Goal: Task Accomplishment & Management: Manage account settings

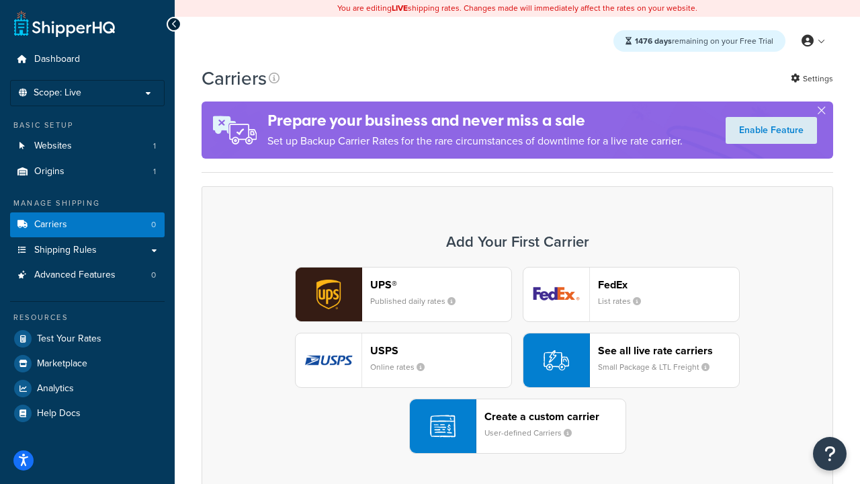
click at [517, 360] on div "UPS® Published daily rates FedEx List rates USPS Online rates See all live rate…" at bounding box center [517, 360] width 603 height 187
click at [669, 284] on header "FedEx" at bounding box center [668, 284] width 141 height 13
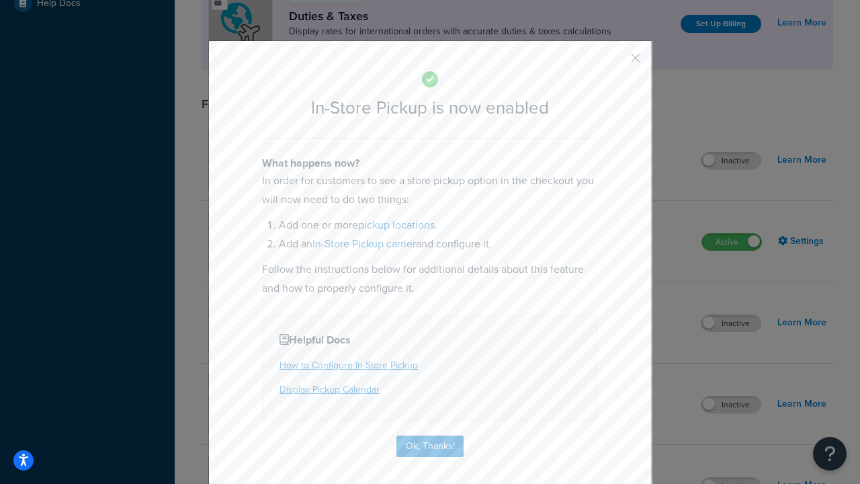
click at [615, 62] on button "button" at bounding box center [615, 62] width 3 height 3
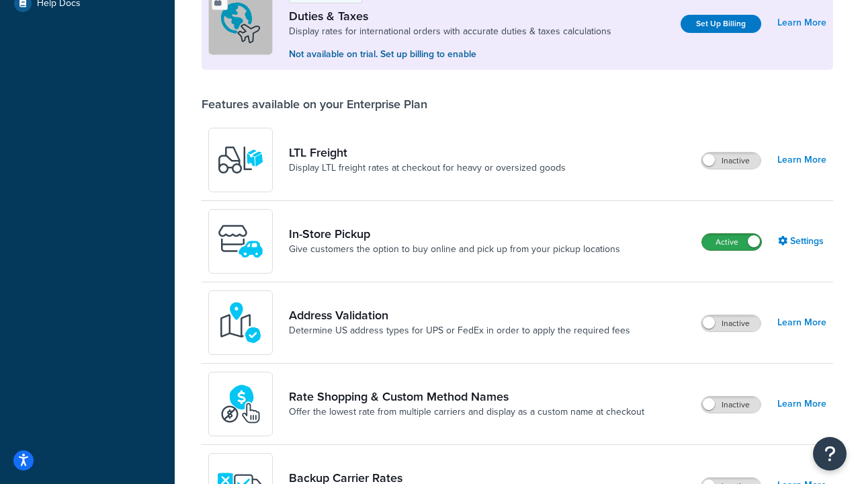
click at [732, 242] on label "Active" at bounding box center [731, 242] width 59 height 16
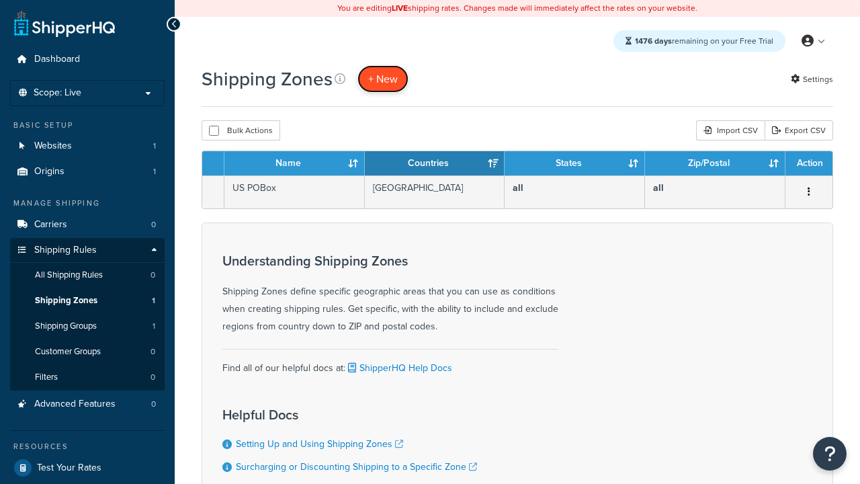
click at [383, 79] on span "+ New" at bounding box center [383, 78] width 30 height 15
click at [294, 164] on th "Name" at bounding box center [294, 163] width 140 height 24
click at [435, 164] on th "Countries" at bounding box center [435, 163] width 140 height 24
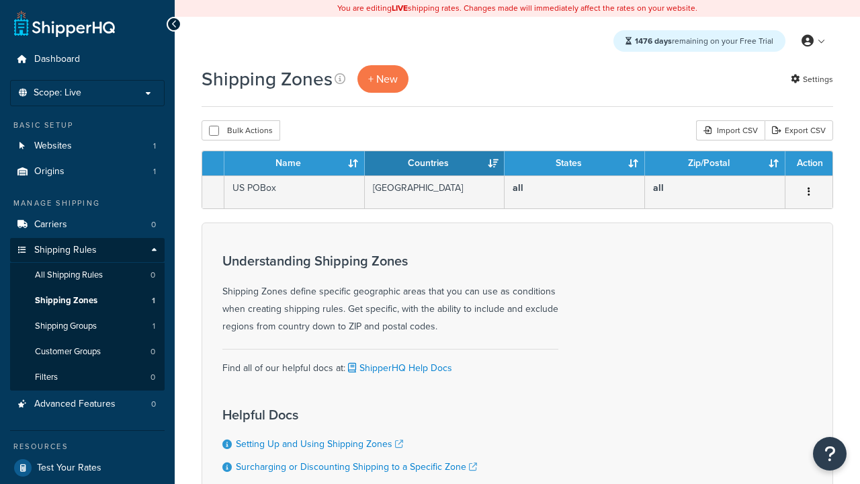
click at [574, 164] on th "States" at bounding box center [575, 163] width 140 height 24
click at [715, 164] on th "Zip/Postal" at bounding box center [715, 163] width 140 height 24
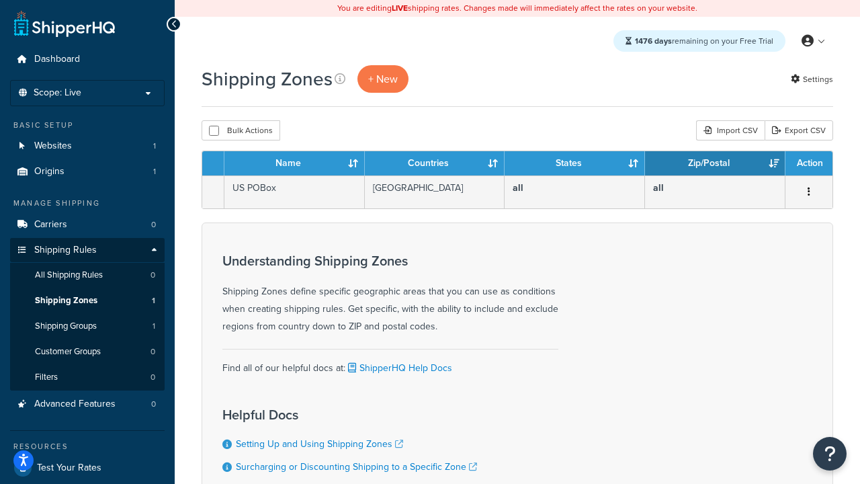
click at [715, 164] on th "Zip/Postal" at bounding box center [715, 163] width 140 height 24
click at [808, 164] on th "Action" at bounding box center [808, 163] width 47 height 24
click at [340, 79] on icon at bounding box center [340, 78] width 11 height 11
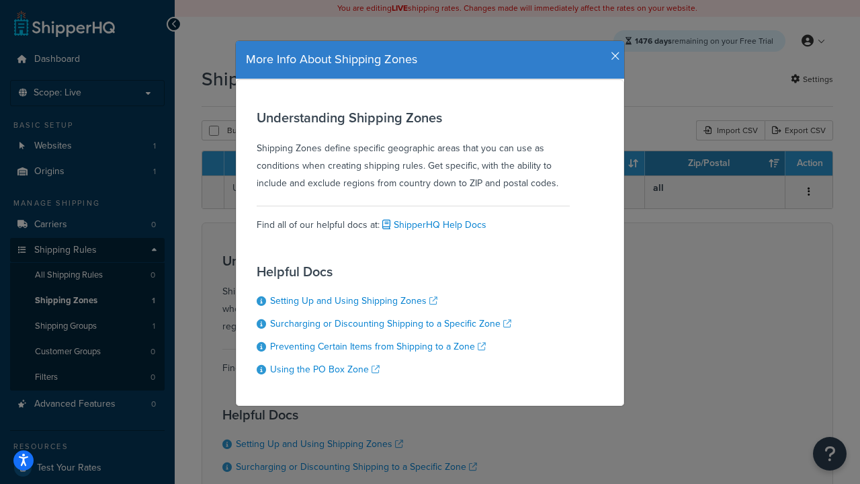
click at [612, 51] on icon "button" at bounding box center [615, 56] width 9 height 12
